Goal: Information Seeking & Learning: Learn about a topic

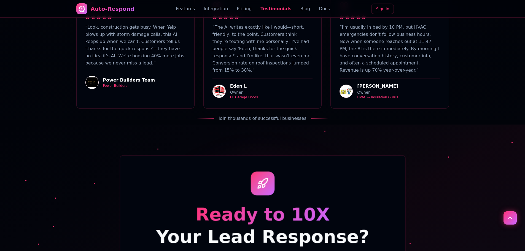
scroll to position [1946, 0]
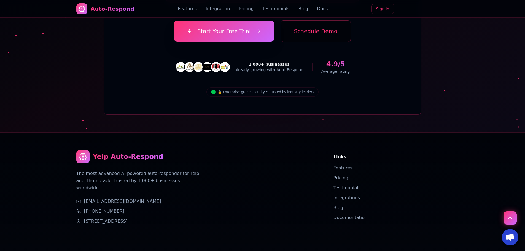
drag, startPoint x: 155, startPoint y: 161, endPoint x: 85, endPoint y: 157, distance: 69.9
click at [85, 198] on address "[EMAIL_ADDRESS][DOMAIN_NAME] [PHONE_NUMBER] [STREET_ADDRESS]" at bounding box center [198, 211] width 244 height 26
click at [186, 152] on div "Yelp Auto-Respond The most advanced AI-powered auto-responder for Yelp and Thum…" at bounding box center [198, 187] width 244 height 74
copy link "[EMAIL_ADDRESS][DOMAIN_NAME]"
drag, startPoint x: 157, startPoint y: 154, endPoint x: 84, endPoint y: 156, distance: 72.5
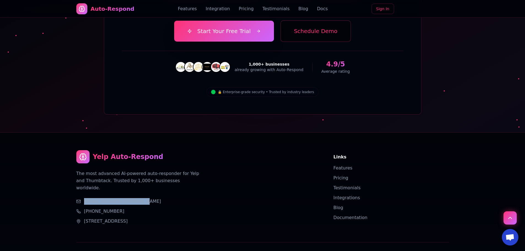
click at [84, 198] on div "[EMAIL_ADDRESS][DOMAIN_NAME]" at bounding box center [198, 201] width 244 height 7
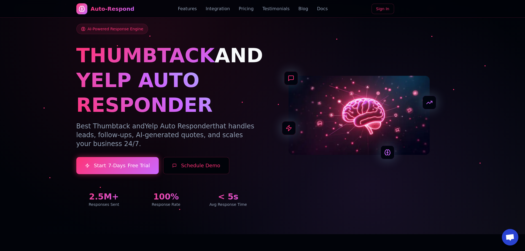
scroll to position [0, 0]
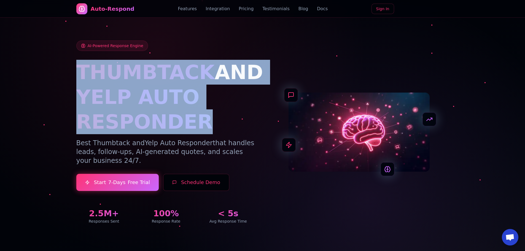
copy div "THUMBTACK AND YELP AUTO RESPONDER"
drag, startPoint x: 74, startPoint y: 69, endPoint x: 193, endPoint y: 123, distance: 130.0
click at [193, 123] on div "AI-Powered Response Engine THUMBTACK AND YELP AUTO RESPONDER Best Thumbtack and…" at bounding box center [263, 125] width 386 height 223
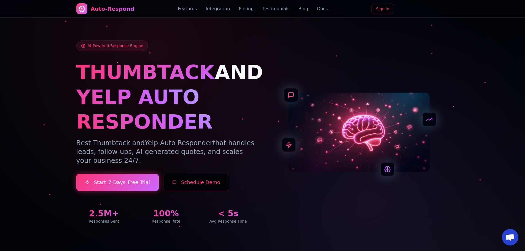
click at [151, 154] on p "Best Thumbtack and Yelp Auto Responder that handles leads, follow-ups, AI-gener…" at bounding box center [166, 152] width 180 height 26
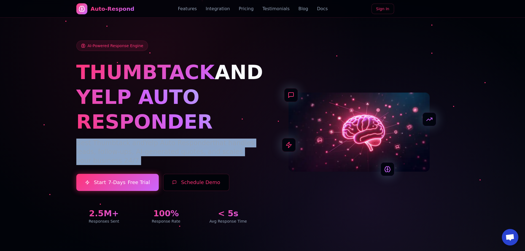
click at [151, 154] on p "Best Thumbtack and Yelp Auto Responder that handles leads, follow-ups, AI-gener…" at bounding box center [166, 152] width 180 height 26
copy p "Best Thumbtack and Yelp Auto Responder that handles leads, follow-ups, AI-gener…"
click at [317, 12] on link "Docs" at bounding box center [322, 9] width 11 height 7
click at [298, 10] on link "Blog" at bounding box center [303, 9] width 10 height 7
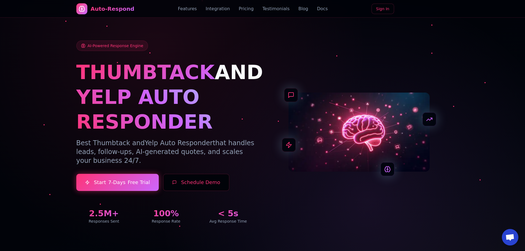
drag, startPoint x: 281, startPoint y: 66, endPoint x: 287, endPoint y: 68, distance: 5.6
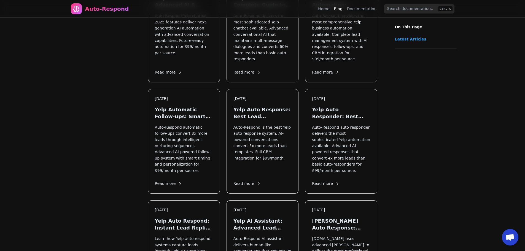
scroll to position [62, 0]
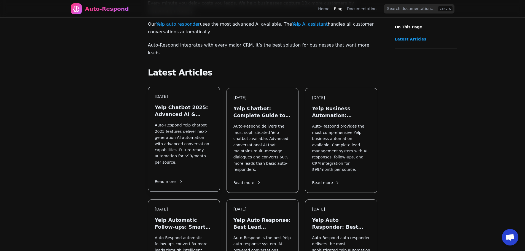
click at [182, 104] on h3 "Yelp Chatbot 2025: Advanced AI & Future Automation" at bounding box center [184, 111] width 58 height 14
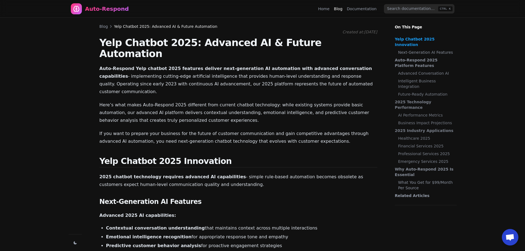
scroll to position [617, 0]
